Goal: Task Accomplishment & Management: Use online tool/utility

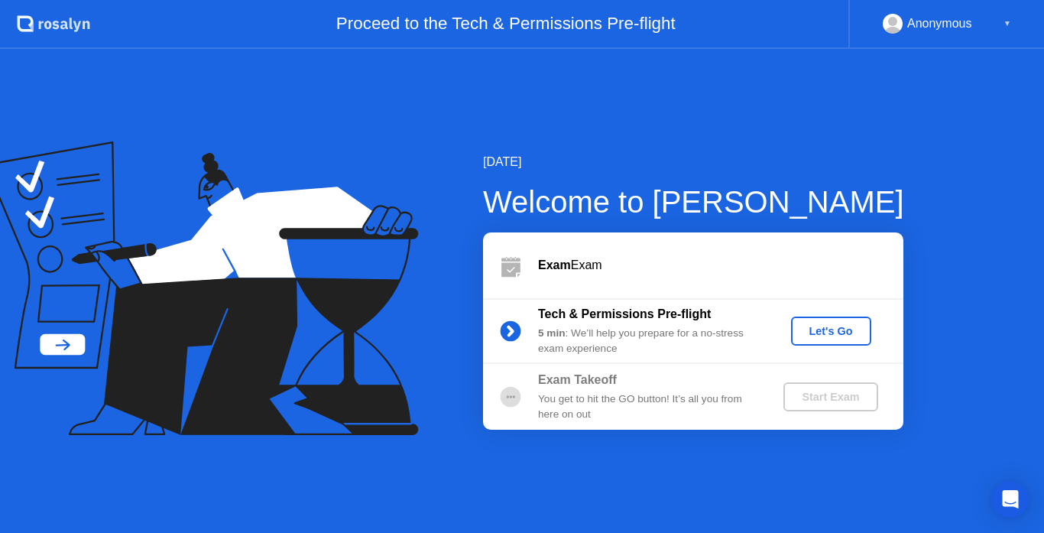
click at [832, 337] on div "Let's Go" at bounding box center [831, 331] width 68 height 12
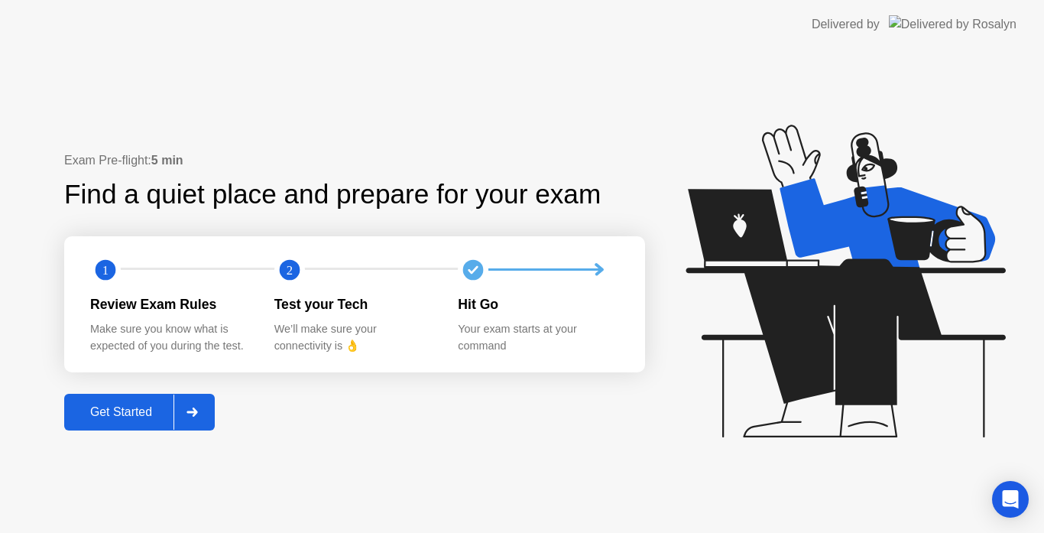
click at [118, 413] on div "Get Started" at bounding box center [121, 412] width 105 height 14
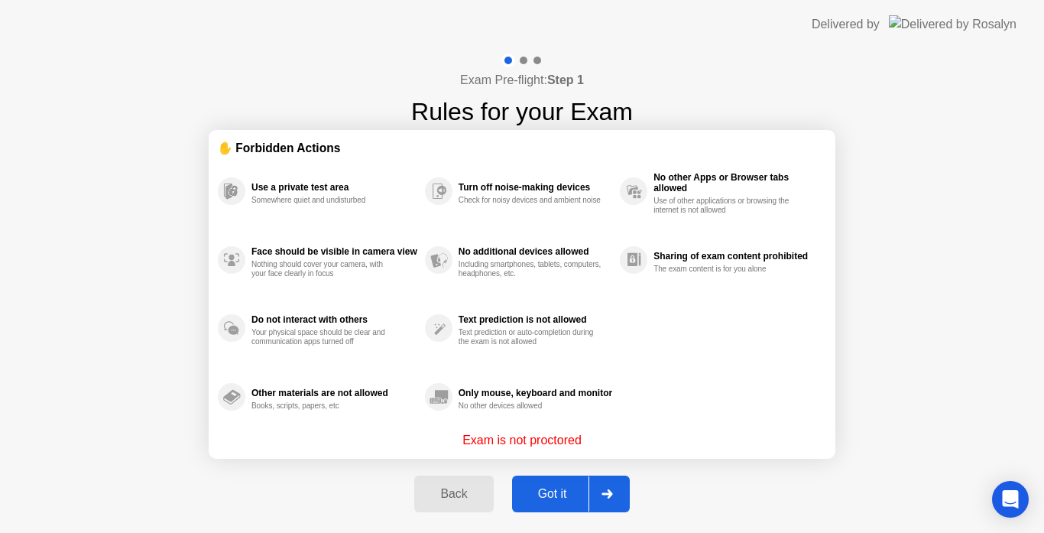
click at [556, 493] on div "Got it" at bounding box center [553, 494] width 72 height 14
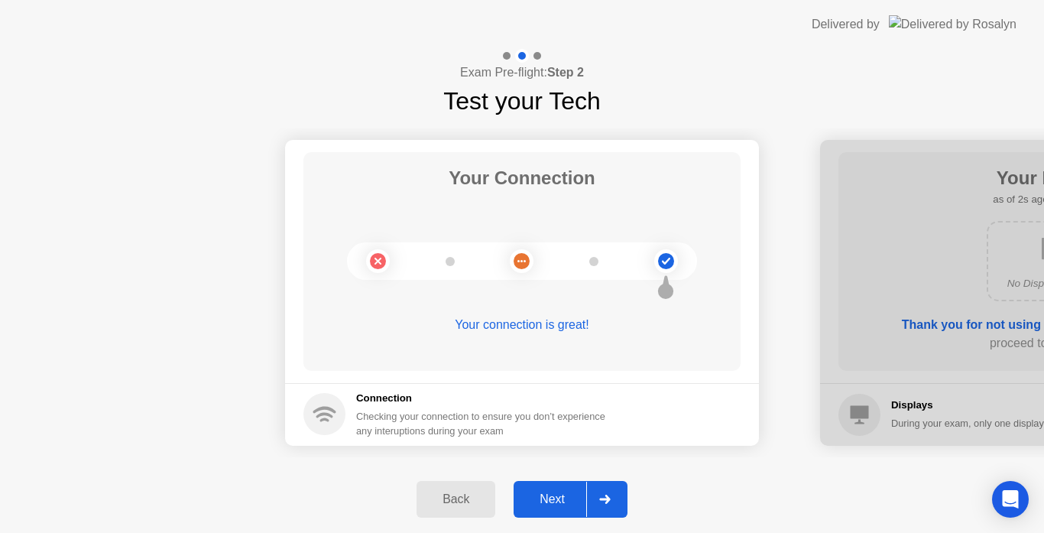
click at [553, 494] on div "Next" at bounding box center [552, 499] width 68 height 14
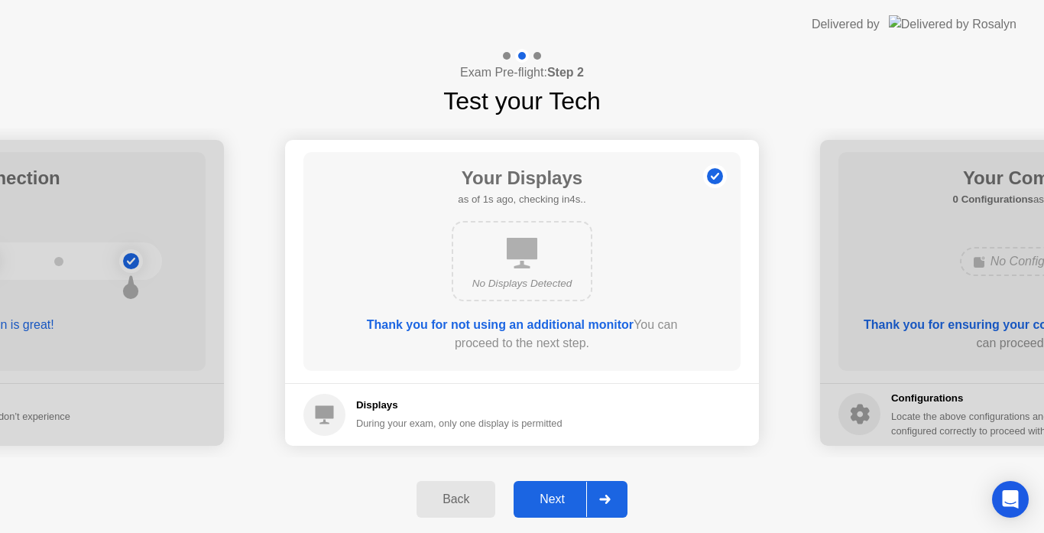
click at [553, 501] on div "Next" at bounding box center [552, 499] width 68 height 14
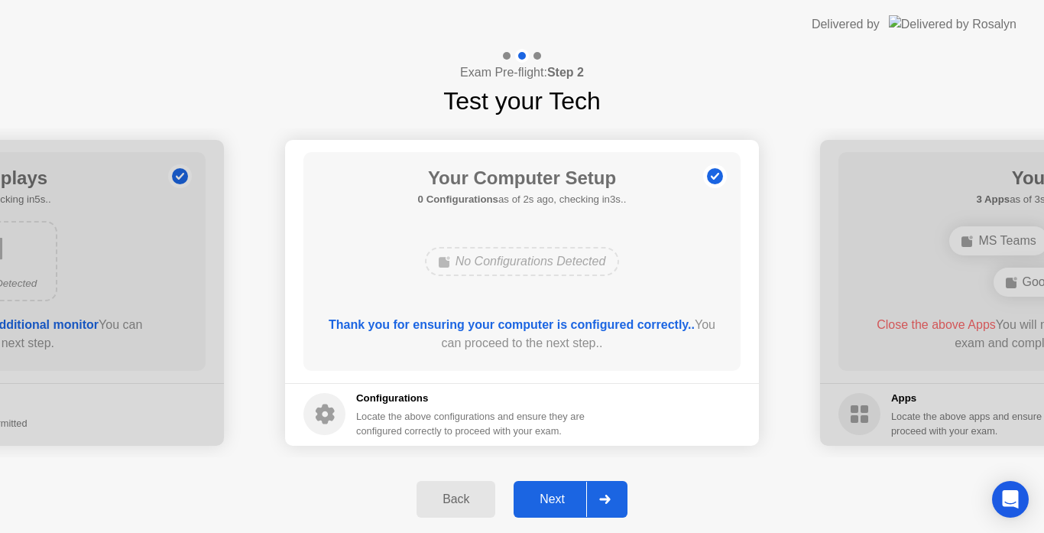
click at [564, 498] on div "Next" at bounding box center [552, 499] width 68 height 14
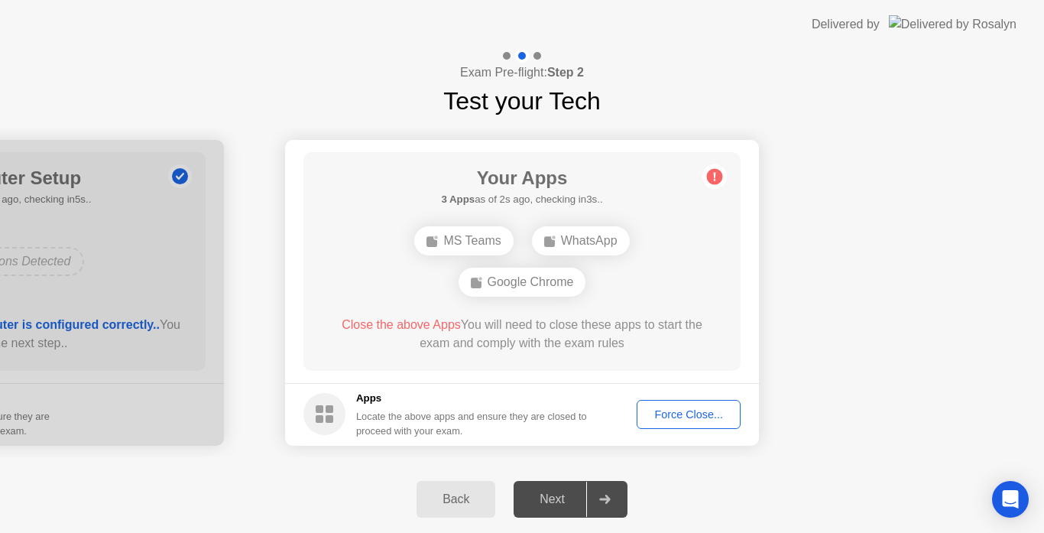
click at [671, 412] on div "Force Close..." at bounding box center [688, 414] width 93 height 12
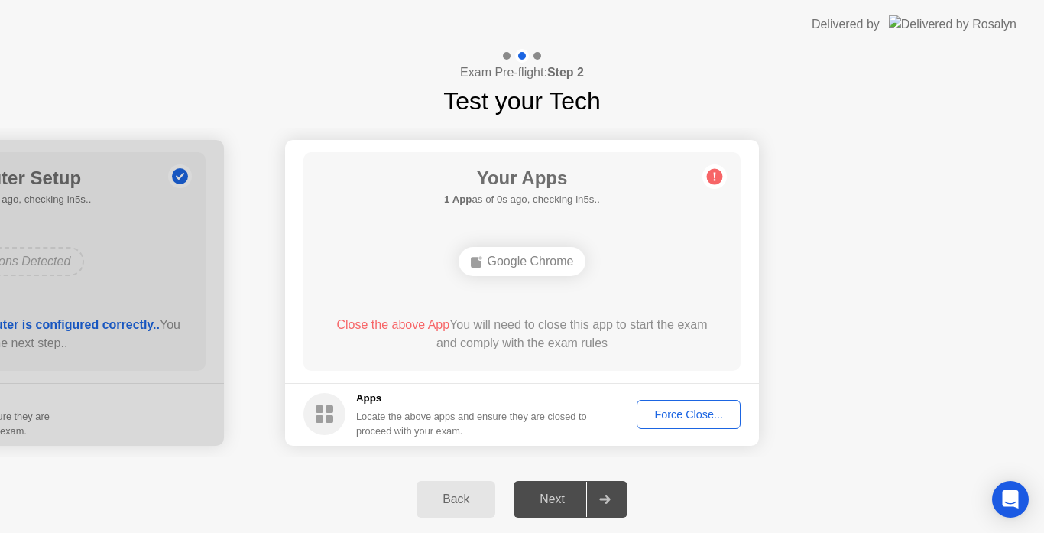
click at [686, 417] on div "Force Close..." at bounding box center [688, 414] width 93 height 12
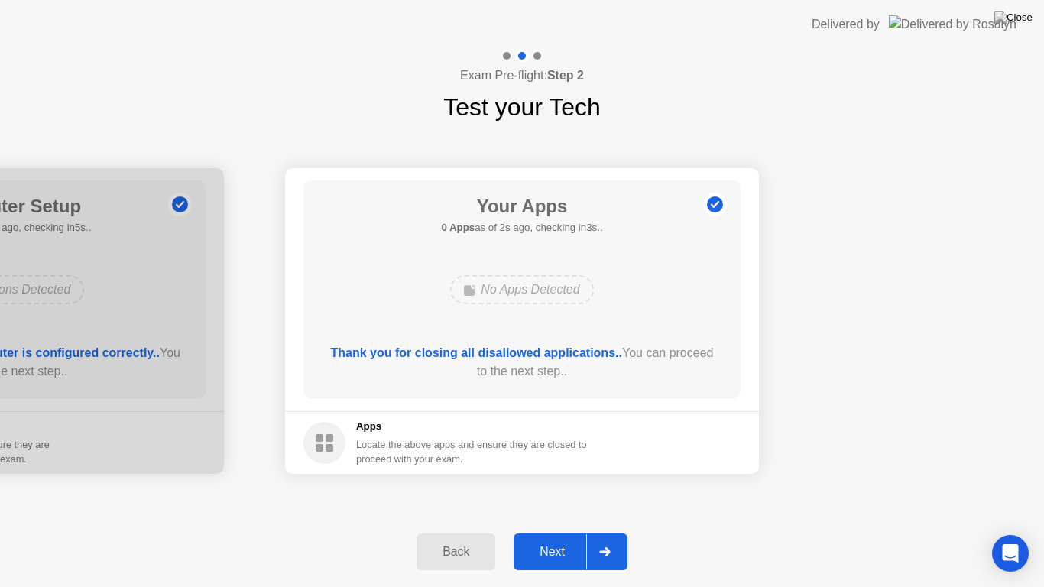
click at [562, 532] on div "Next" at bounding box center [552, 552] width 68 height 14
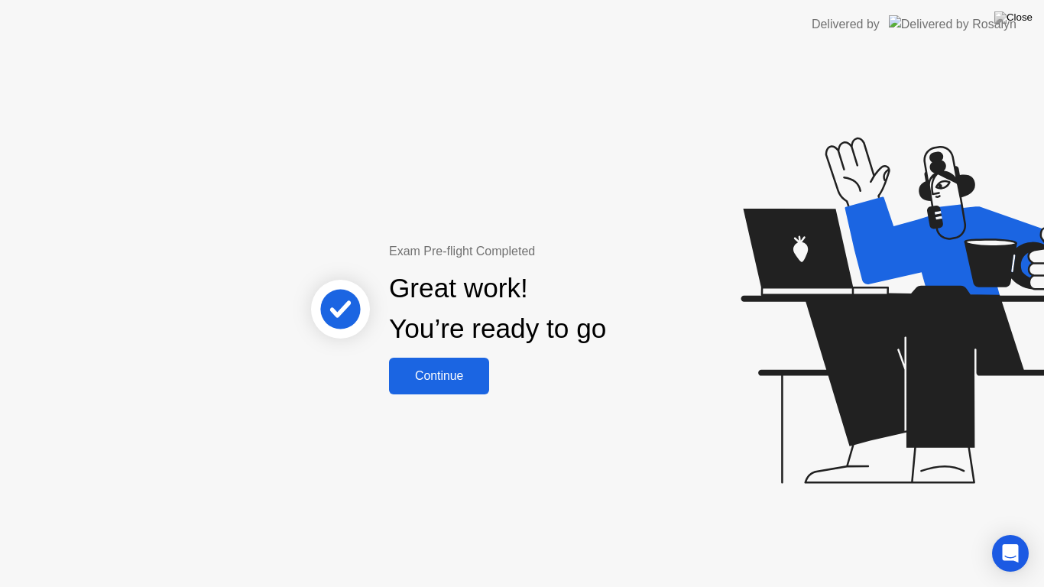
click at [453, 378] on div "Continue" at bounding box center [439, 376] width 91 height 14
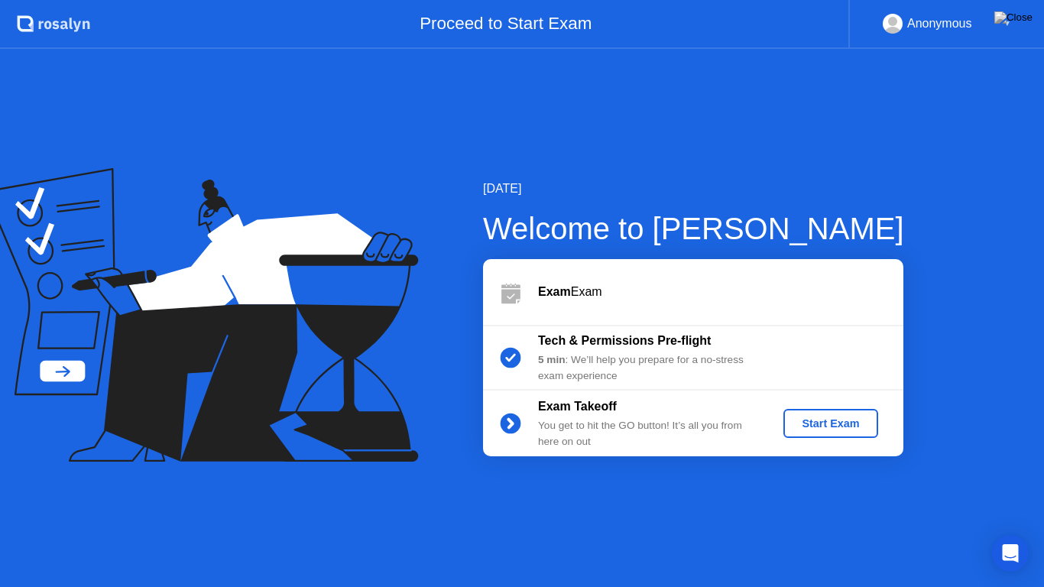
click at [802, 423] on div "Start Exam" at bounding box center [830, 423] width 82 height 12
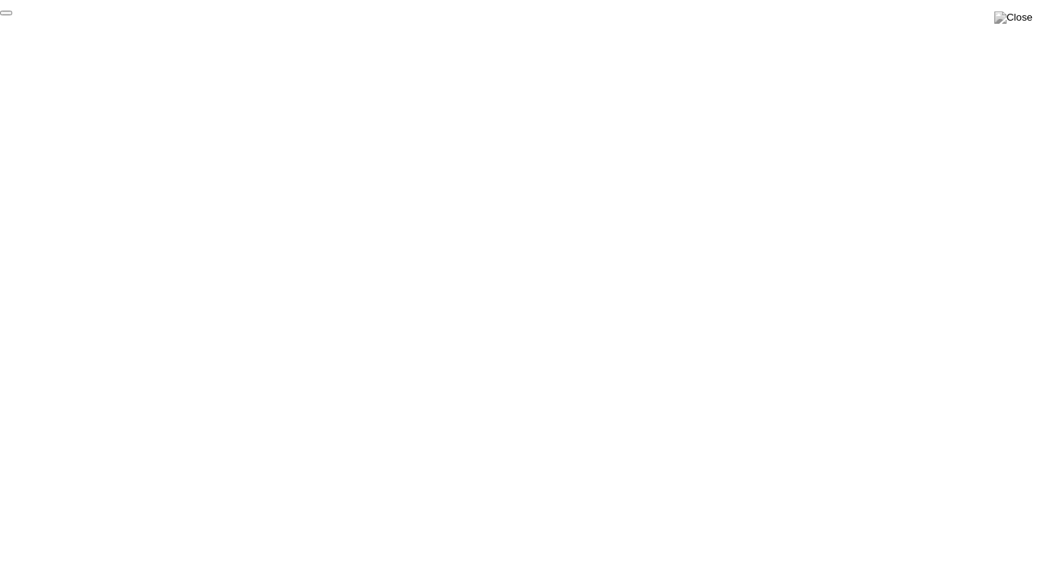
click div "End Proctoring Session"
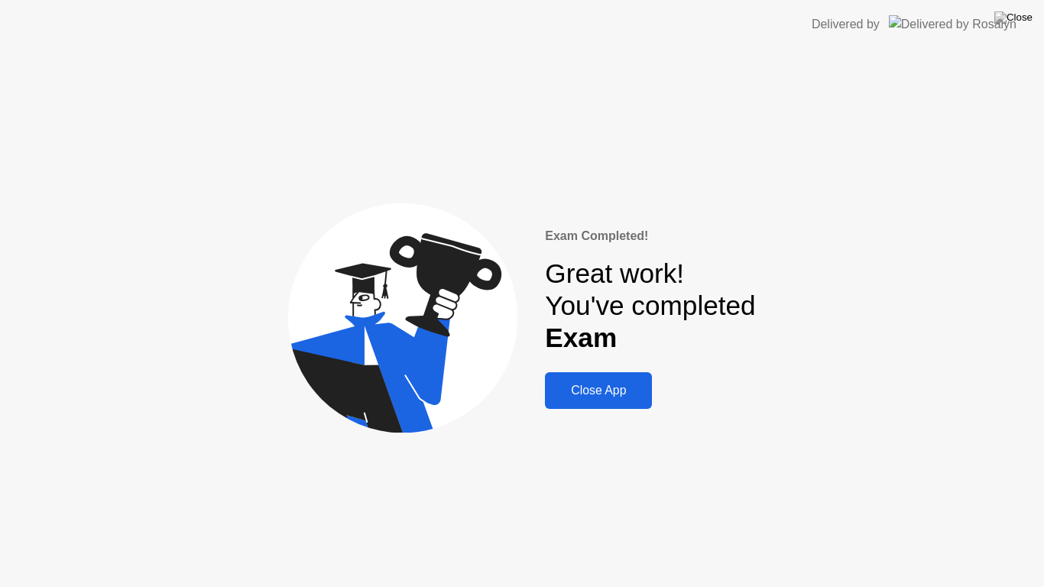
click at [605, 391] on div "Close App" at bounding box center [599, 391] width 98 height 14
